Goal: Task Accomplishment & Management: Manage account settings

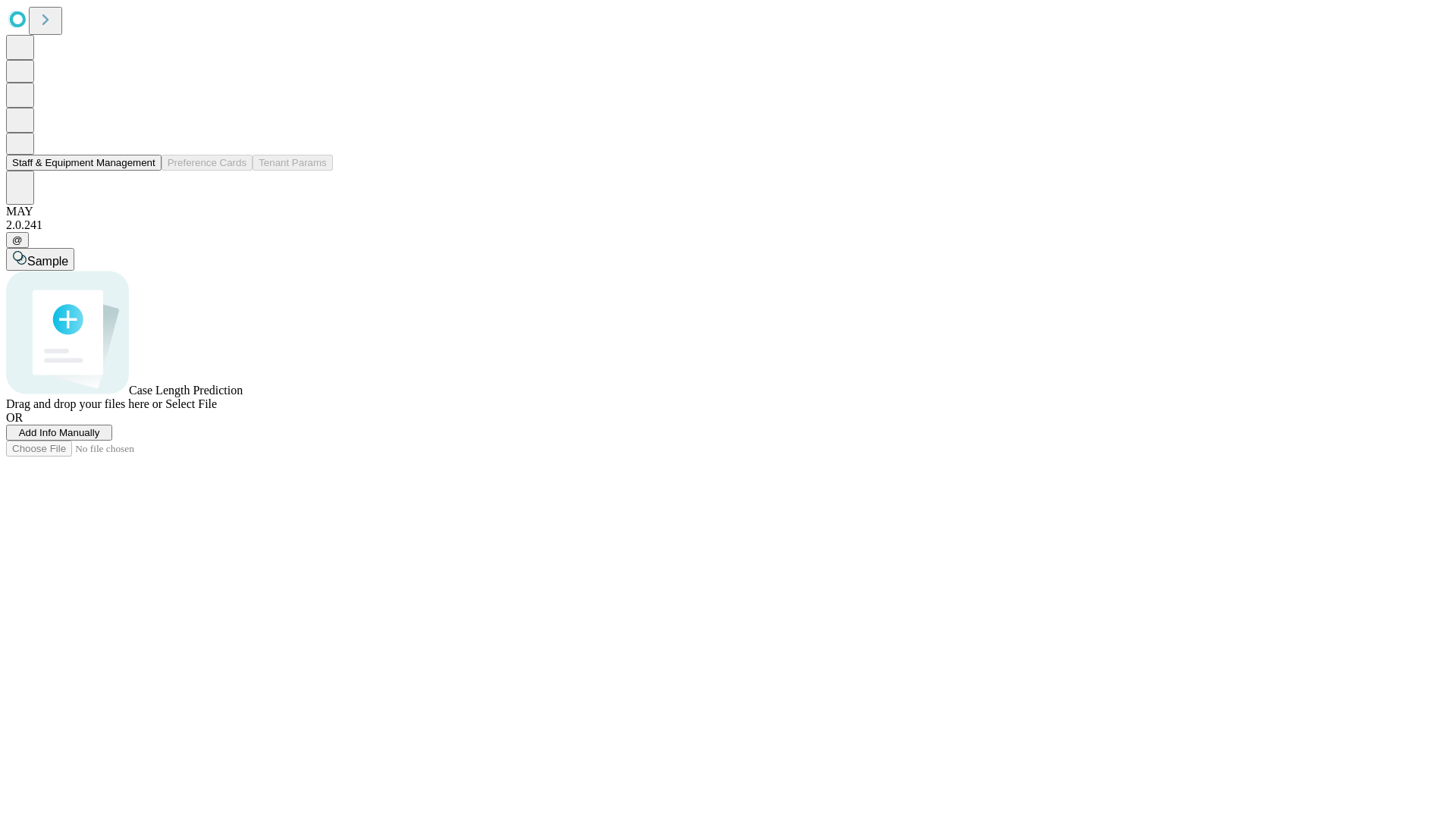
click at [144, 171] on button "Staff & Equipment Management" at bounding box center [84, 163] width 155 height 16
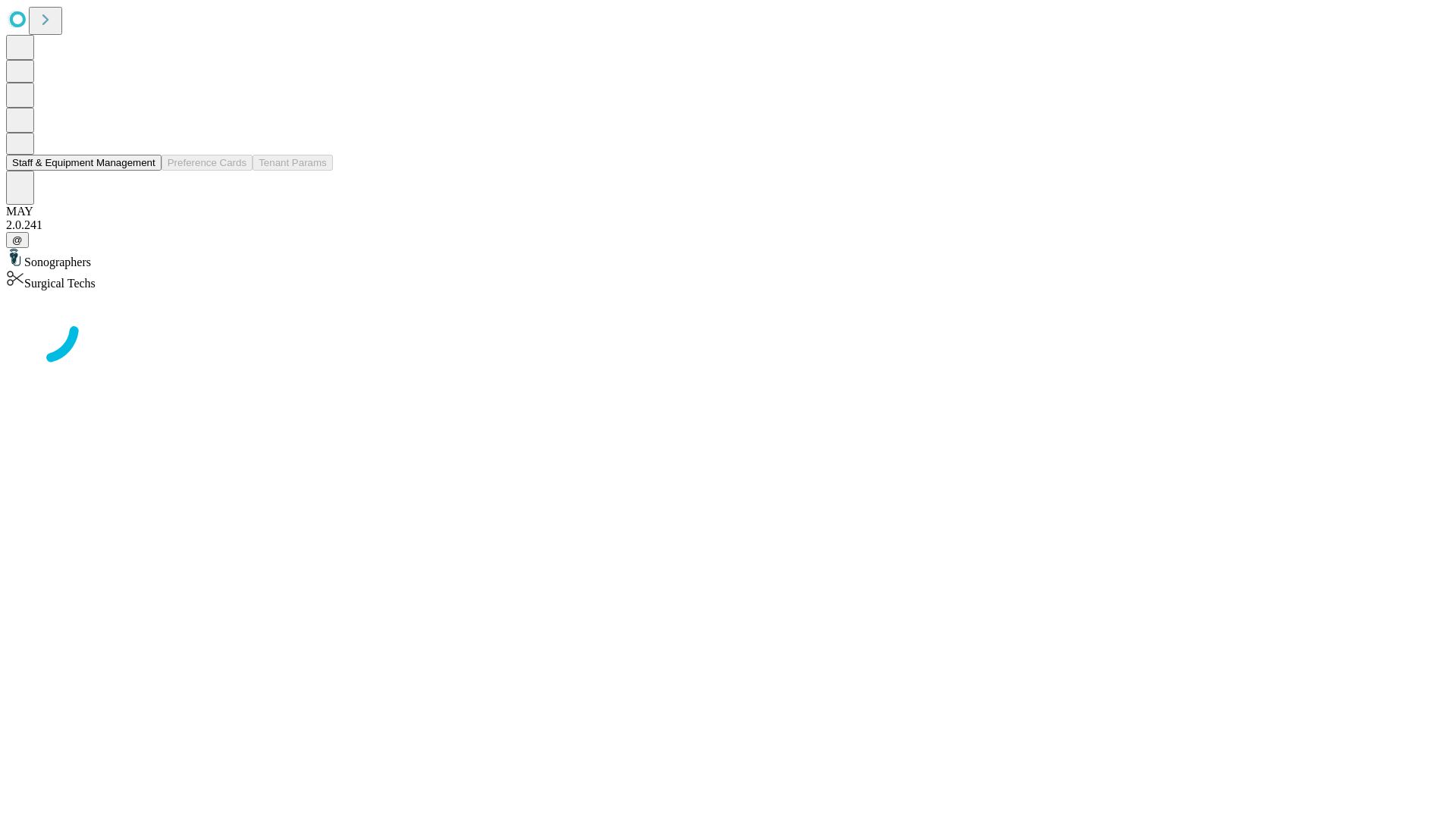
click at [144, 171] on button "Staff & Equipment Management" at bounding box center [84, 163] width 155 height 16
